Goal: Information Seeking & Learning: Learn about a topic

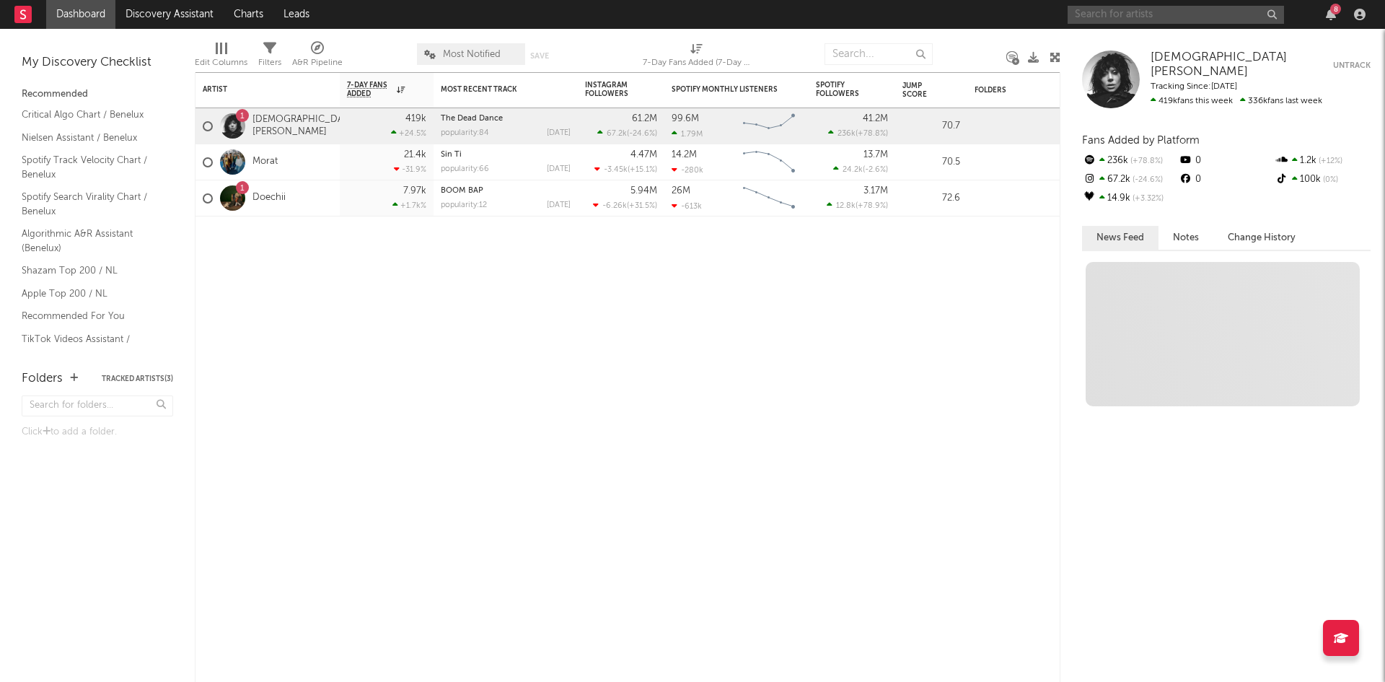
click at [1122, 10] on input "text" at bounding box center [1175, 15] width 216 height 18
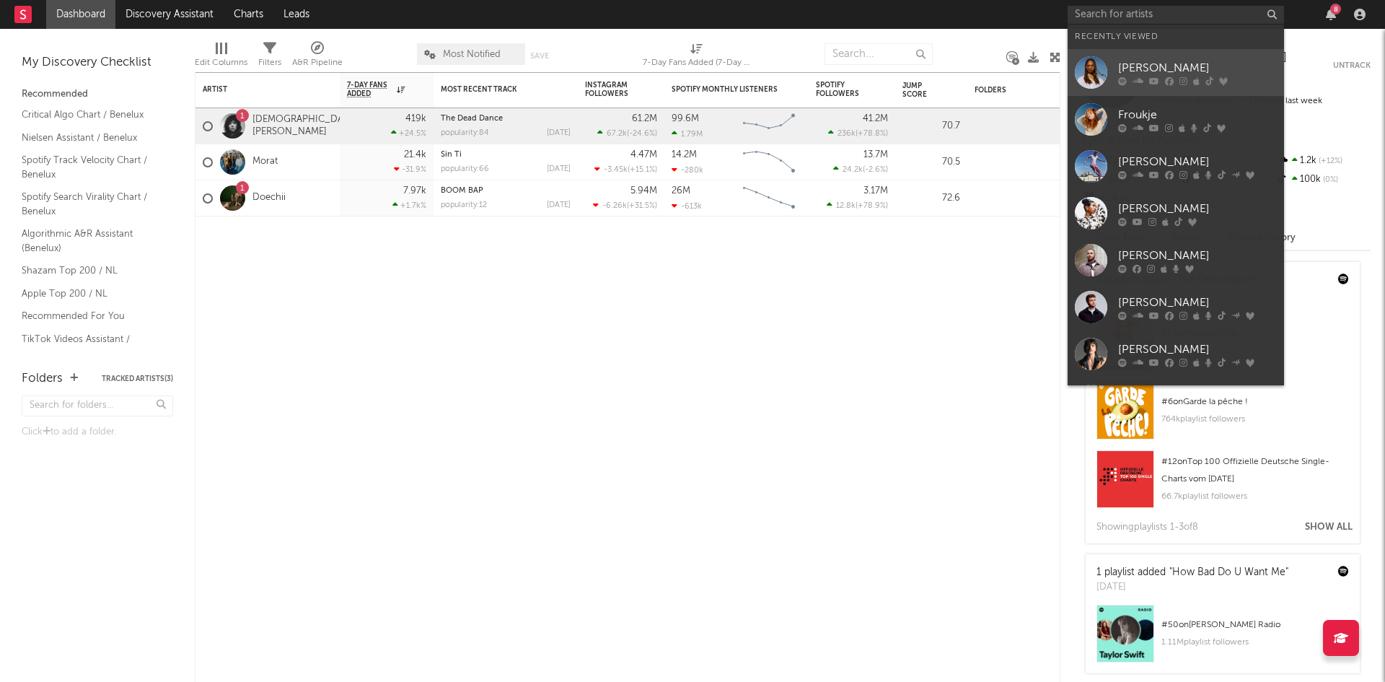
click at [1128, 75] on div "[PERSON_NAME]" at bounding box center [1197, 67] width 159 height 17
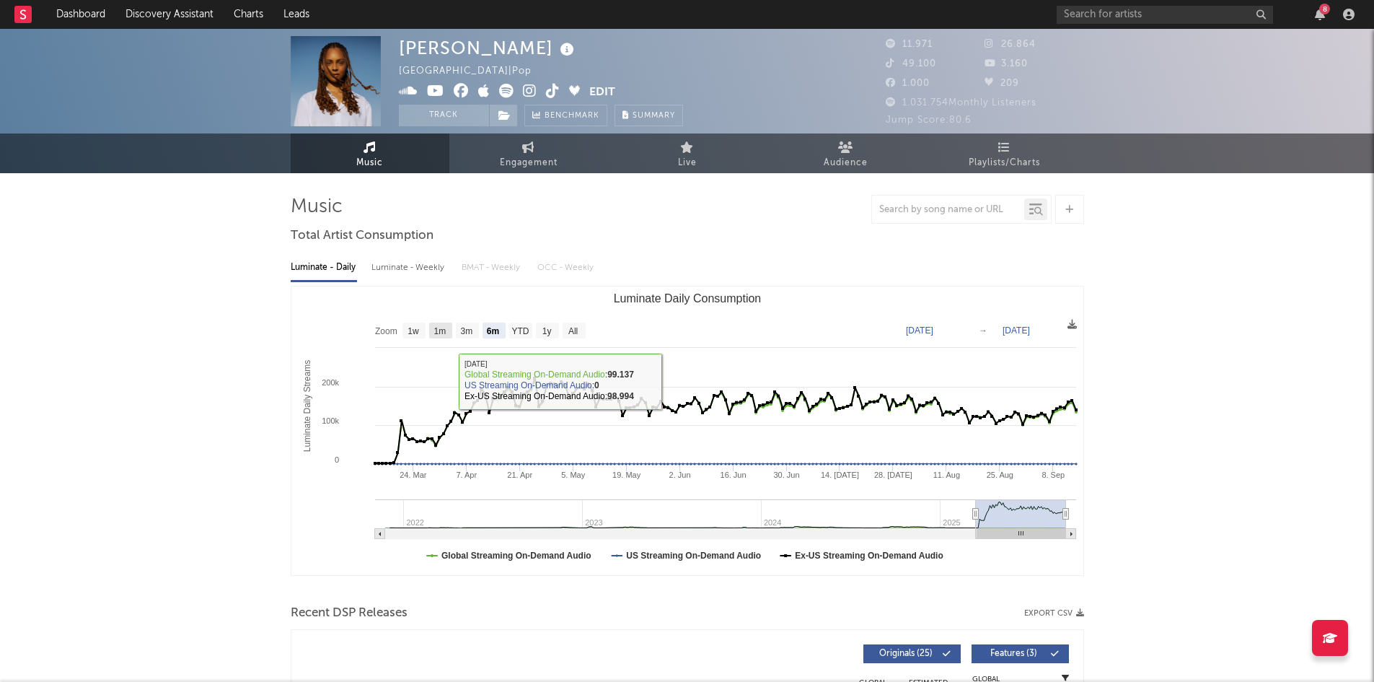
click at [447, 330] on rect "Luminate Daily Consumption" at bounding box center [440, 330] width 23 height 16
select select "1m"
type input "2025-08-14"
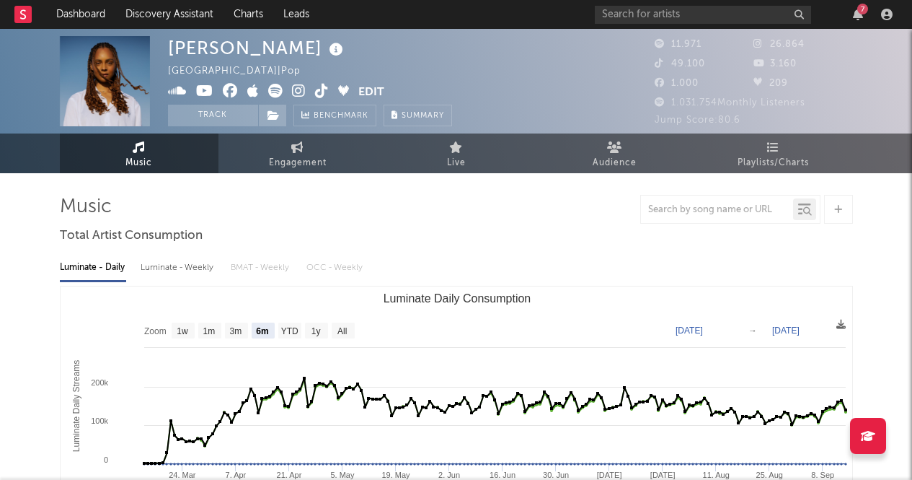
select select "6m"
